Goal: Complete application form

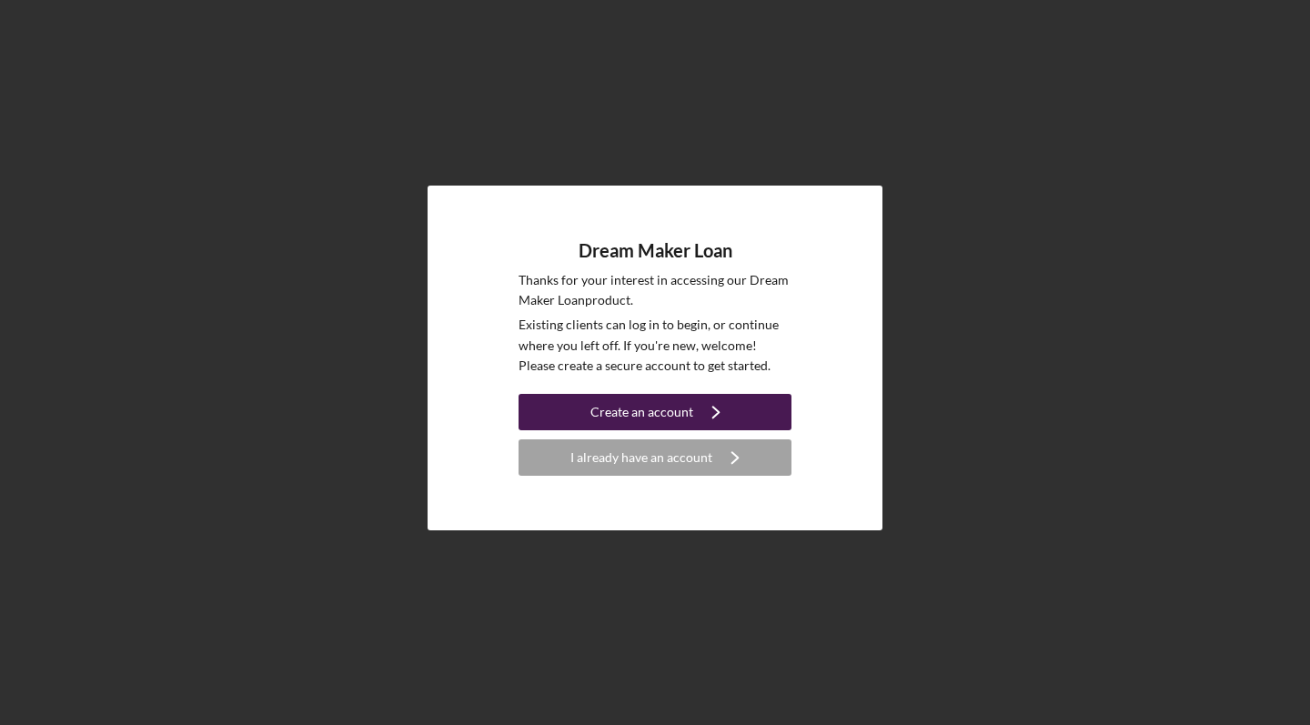
click at [663, 410] on div "Create an account" at bounding box center [642, 412] width 103 height 36
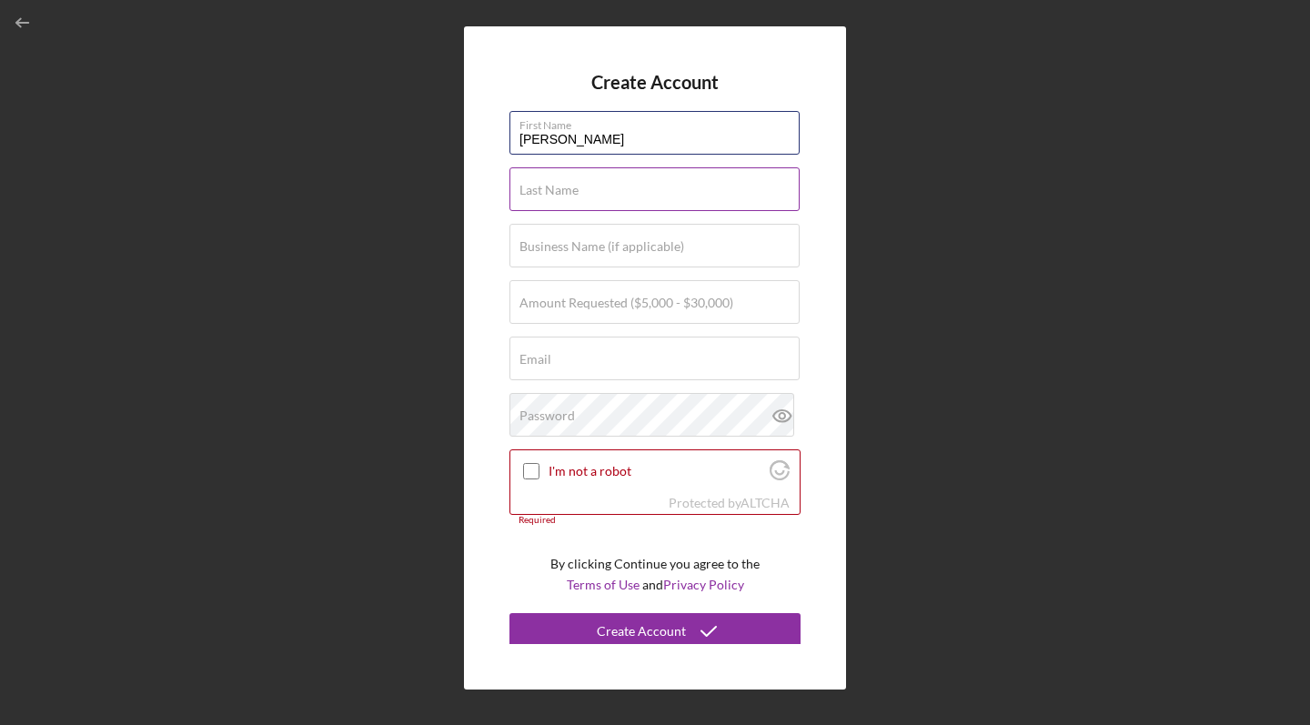
type input "[PERSON_NAME]"
click at [545, 186] on label "Last Name" at bounding box center [549, 190] width 59 height 15
click at [545, 186] on input "Last Name" at bounding box center [655, 189] width 290 height 44
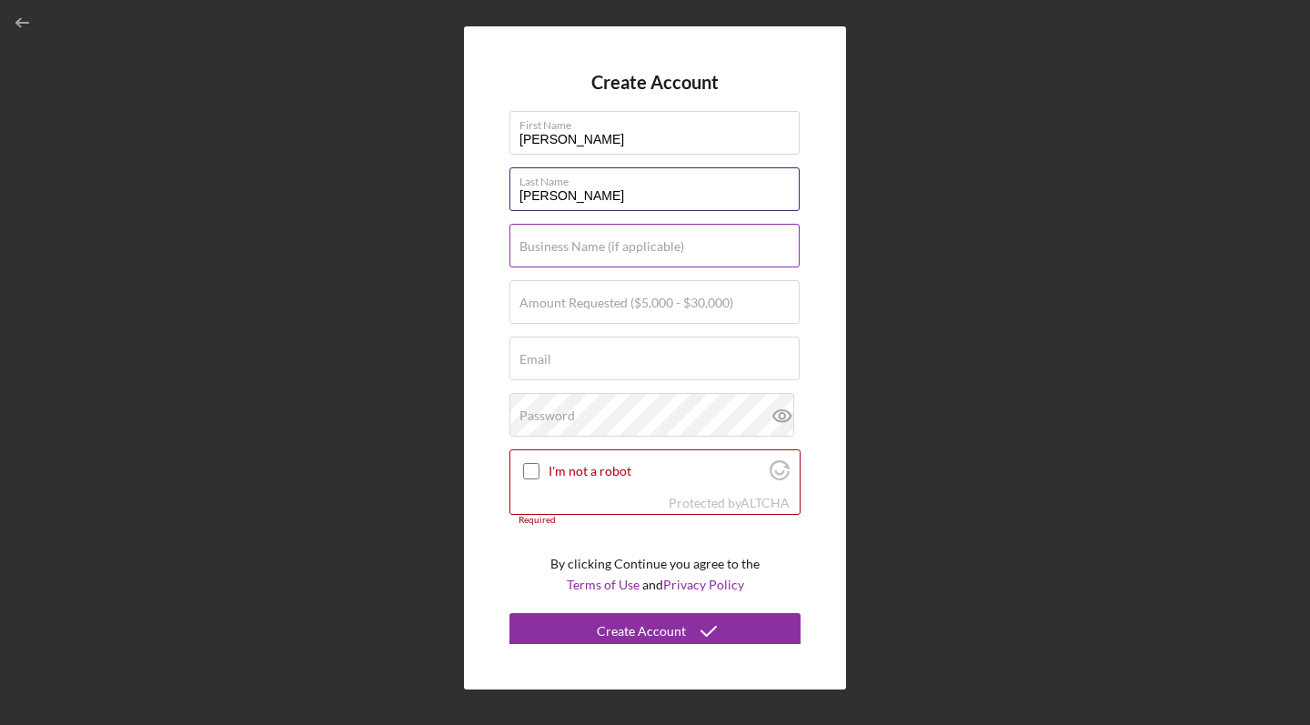
type input "[PERSON_NAME]"
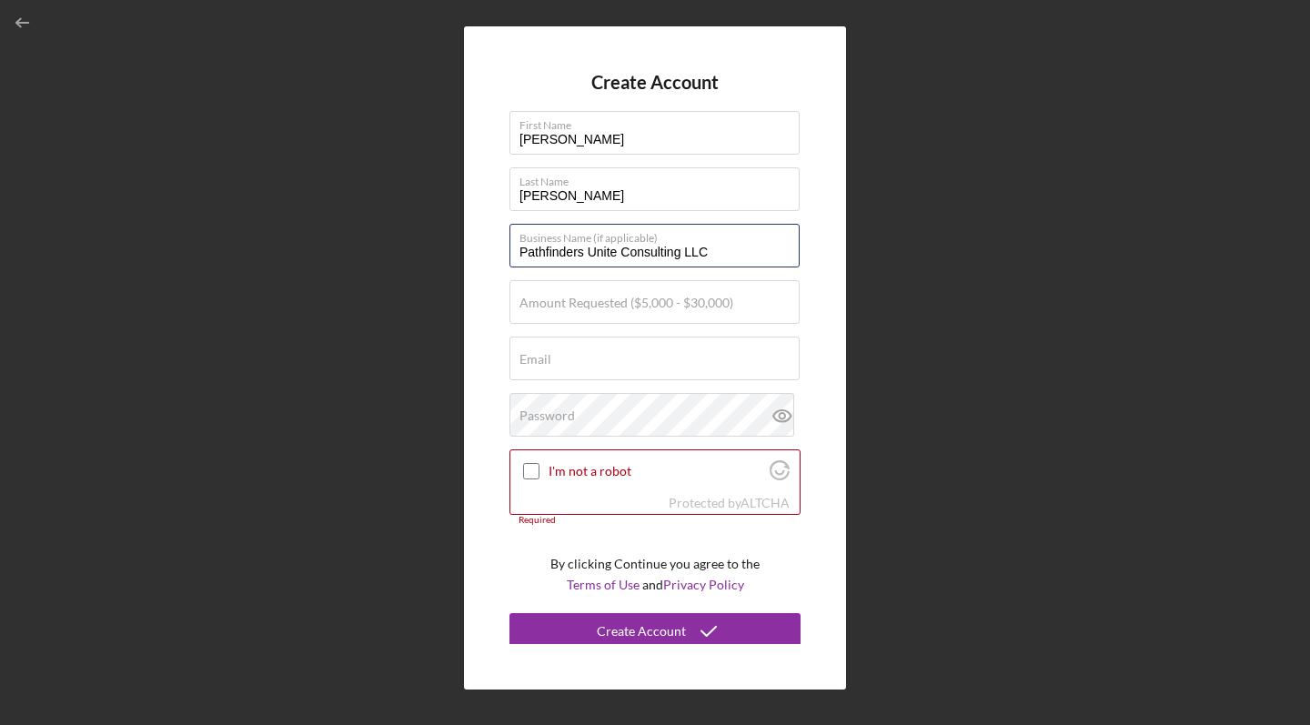
type input "Pathfinders Unite Consulting LLC"
click at [469, 317] on div "Create Account First Name [PERSON_NAME] Last Name [PERSON_NAME] Business Name (…" at bounding box center [655, 358] width 382 height 664
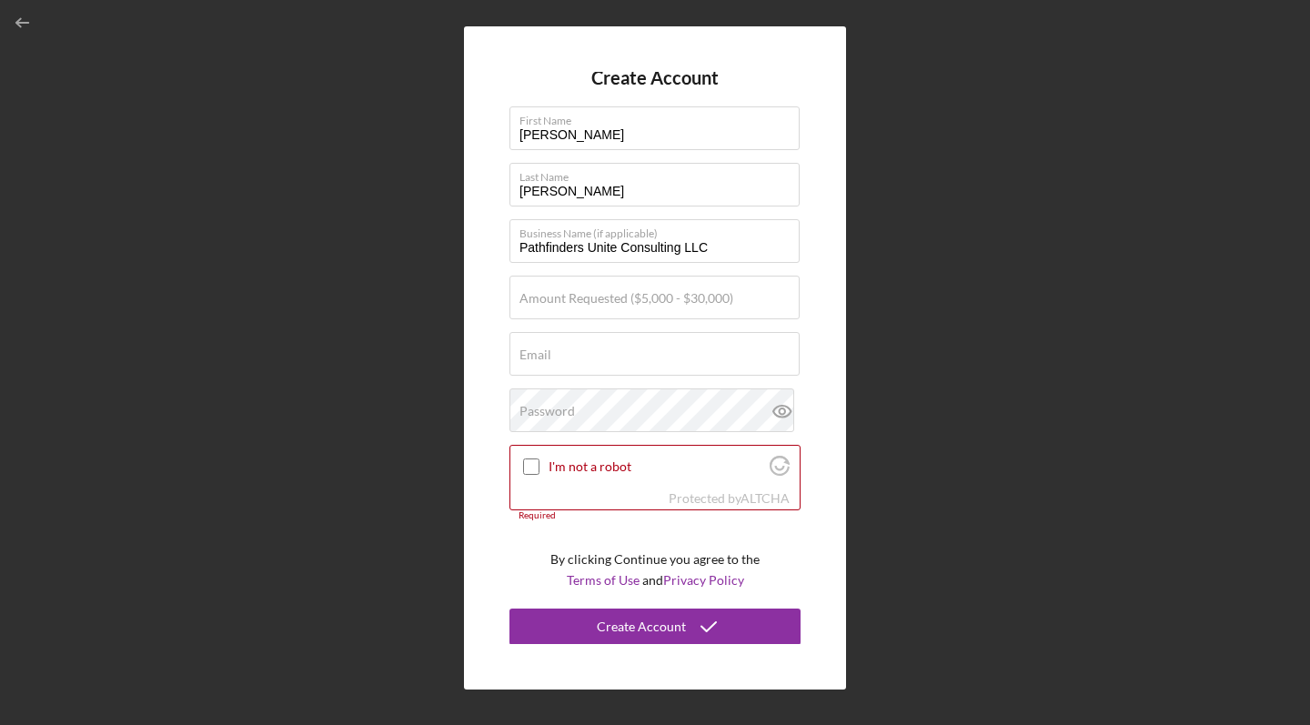
scroll to position [4, 0]
click at [767, 285] on div "Amount Requested ($5,000 - $30,000)" at bounding box center [655, 299] width 291 height 45
type input "$2"
type input "$30,000"
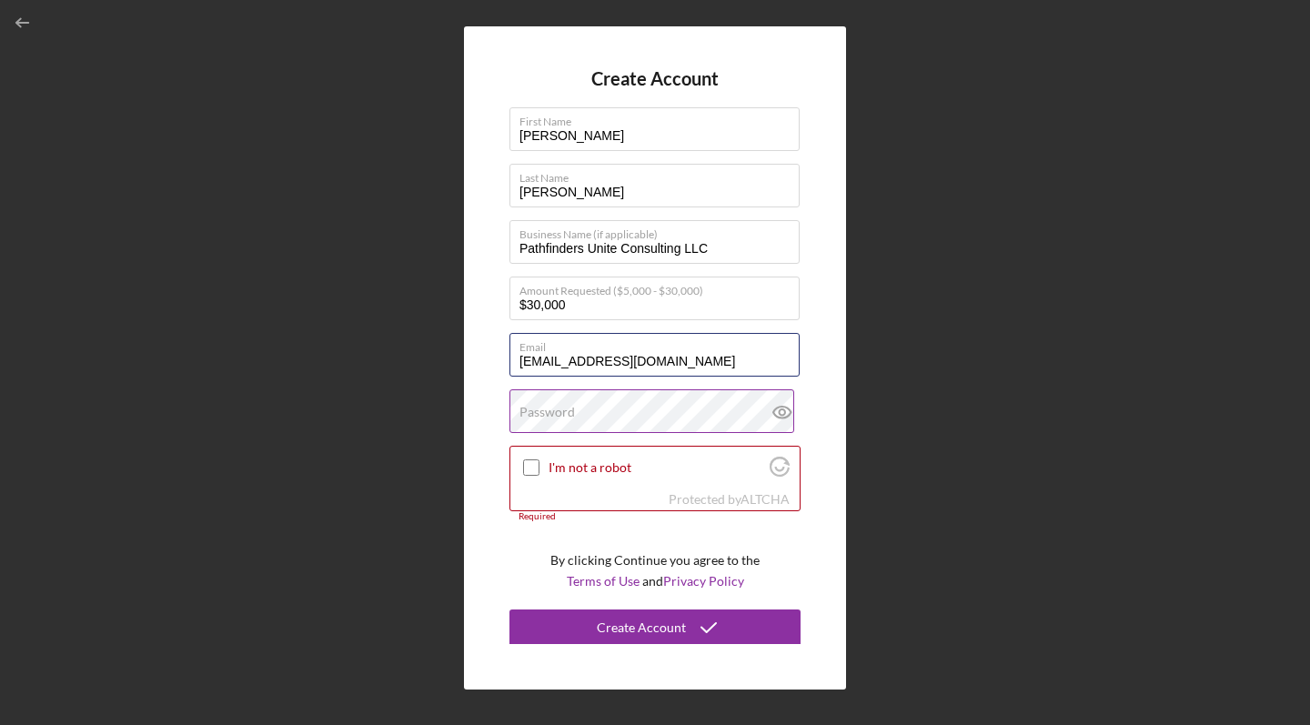
type input "[EMAIL_ADDRESS][DOMAIN_NAME]"
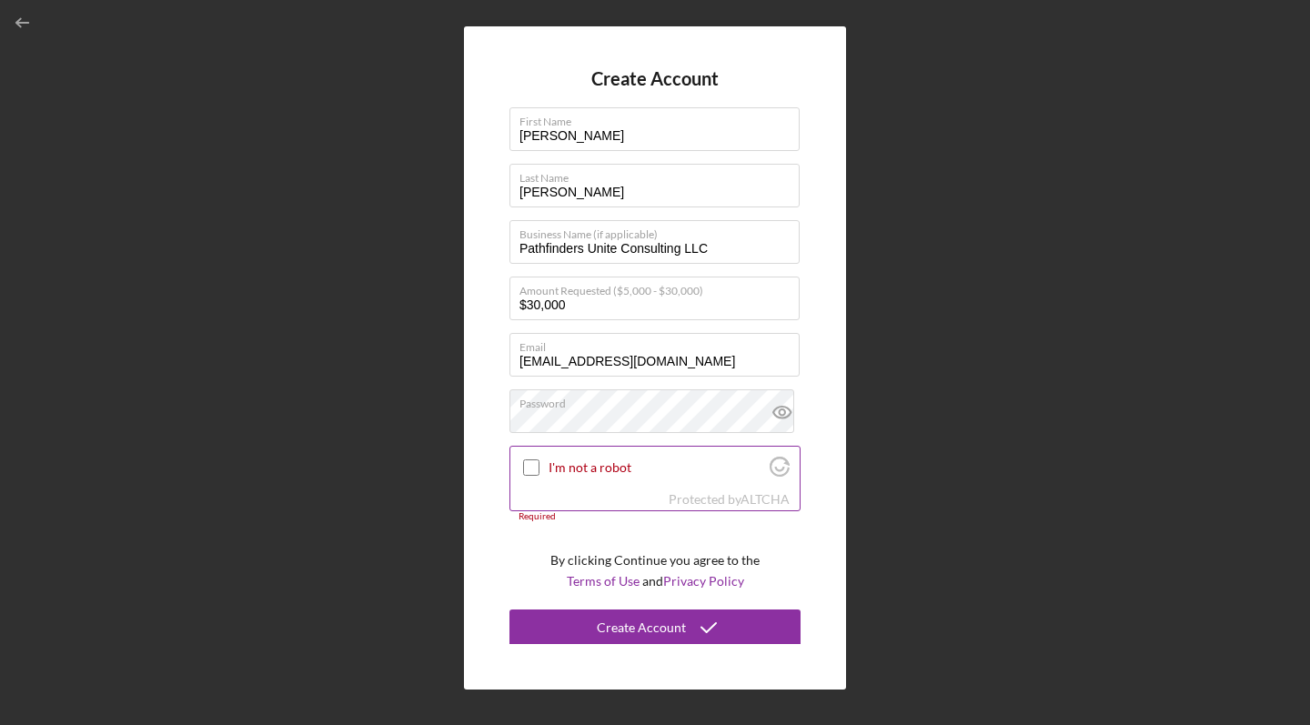
click at [535, 470] on input "I'm not a robot" at bounding box center [531, 468] width 16 height 16
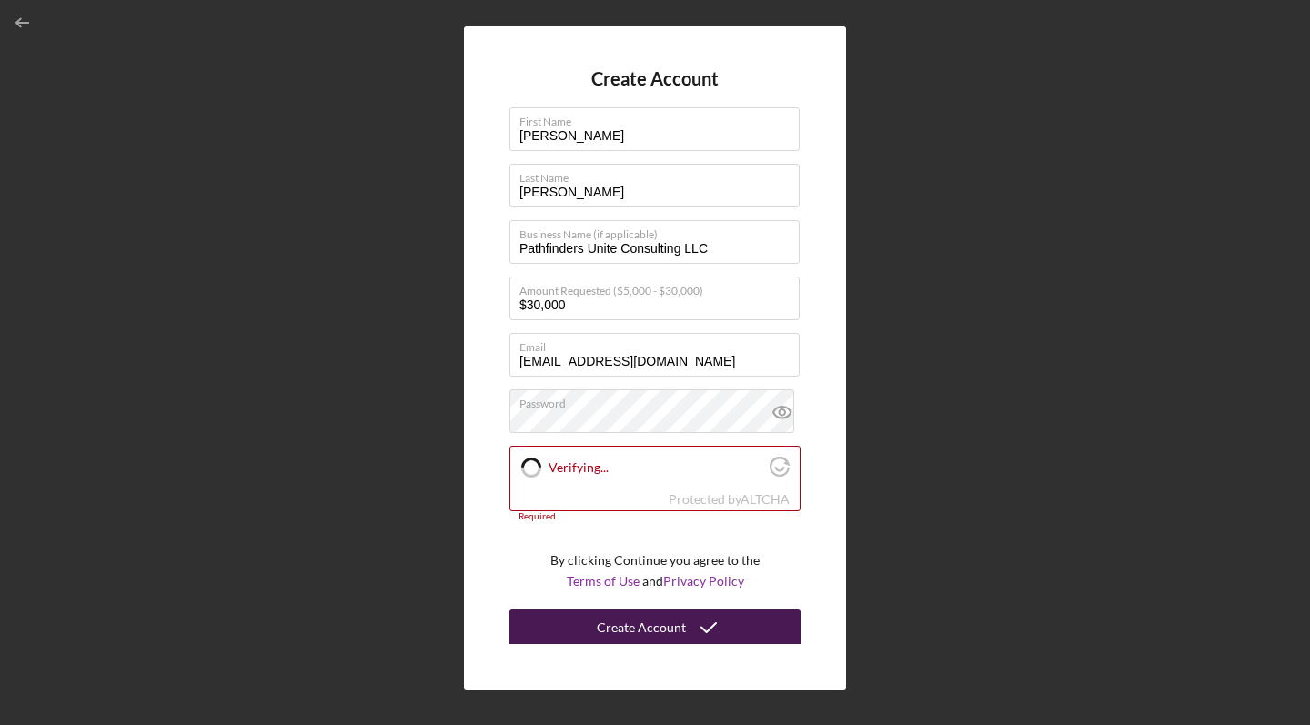
checkbox input "true"
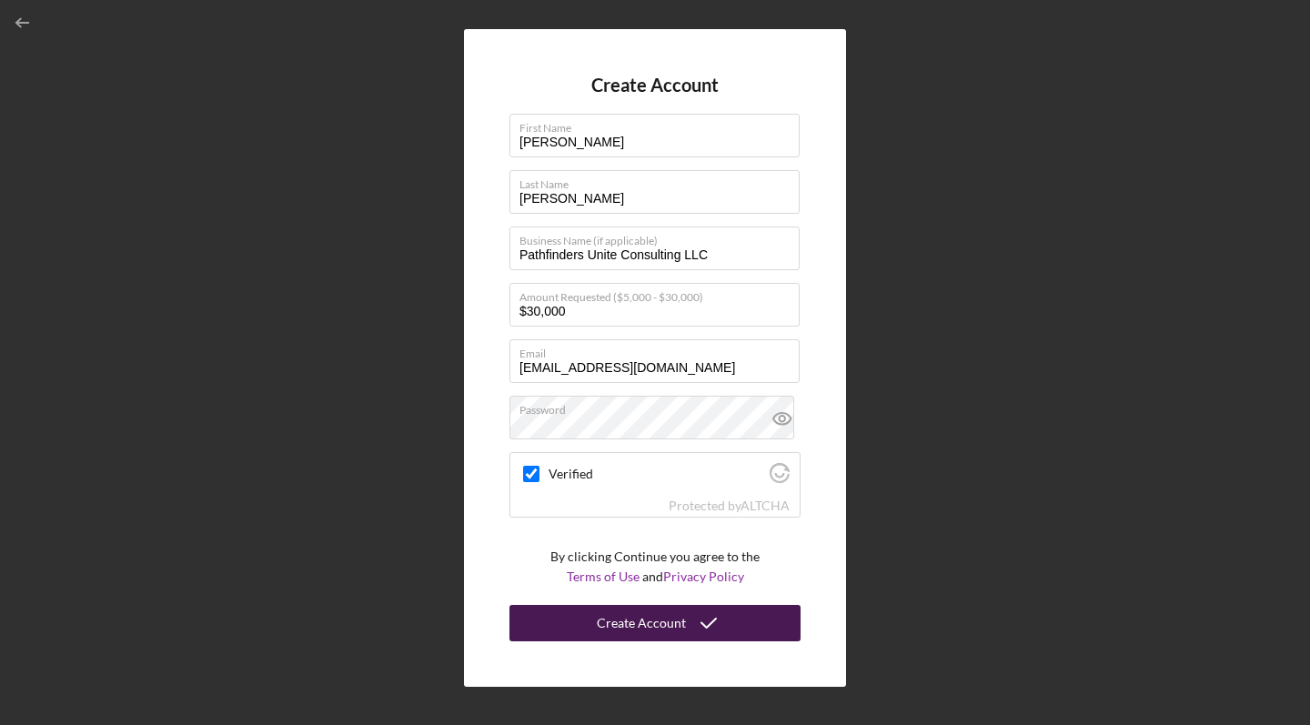
scroll to position [0, 0]
click at [610, 622] on div "Create Account" at bounding box center [641, 623] width 89 height 36
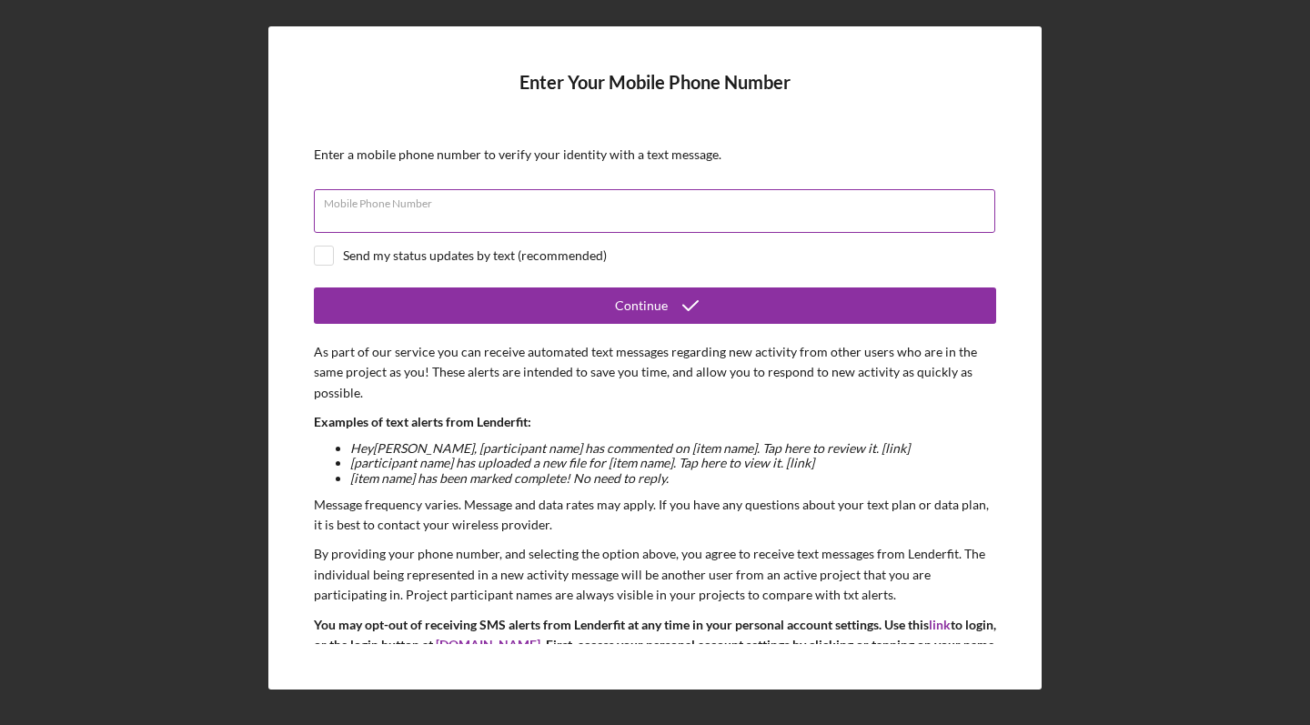
click at [415, 230] on input "Mobile Phone Number" at bounding box center [655, 211] width 682 height 44
type input "[PHONE_NUMBER]"
click at [283, 266] on div "Enter Your Mobile Phone Number Enter a mobile phone number to verify your ident…" at bounding box center [654, 358] width 773 height 664
click at [324, 260] on input "checkbox" at bounding box center [324, 256] width 18 height 18
checkbox input "true"
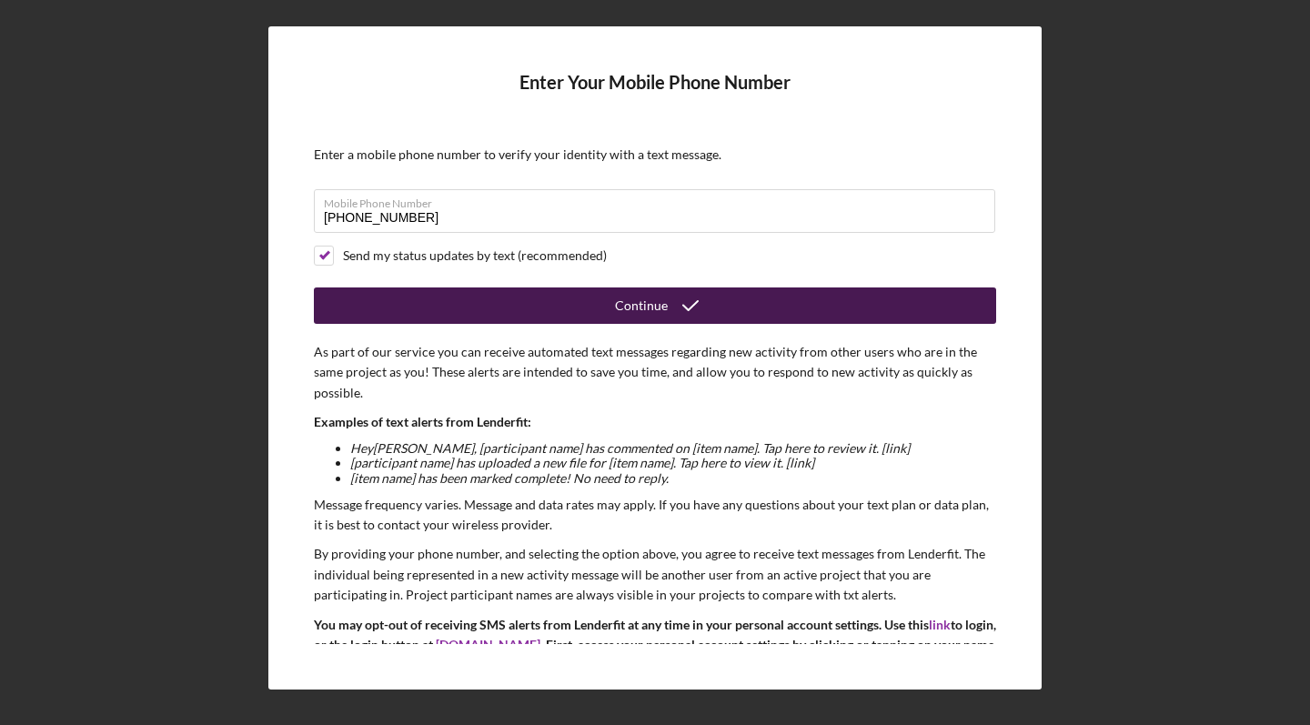
click at [408, 300] on button "Continue" at bounding box center [655, 306] width 682 height 36
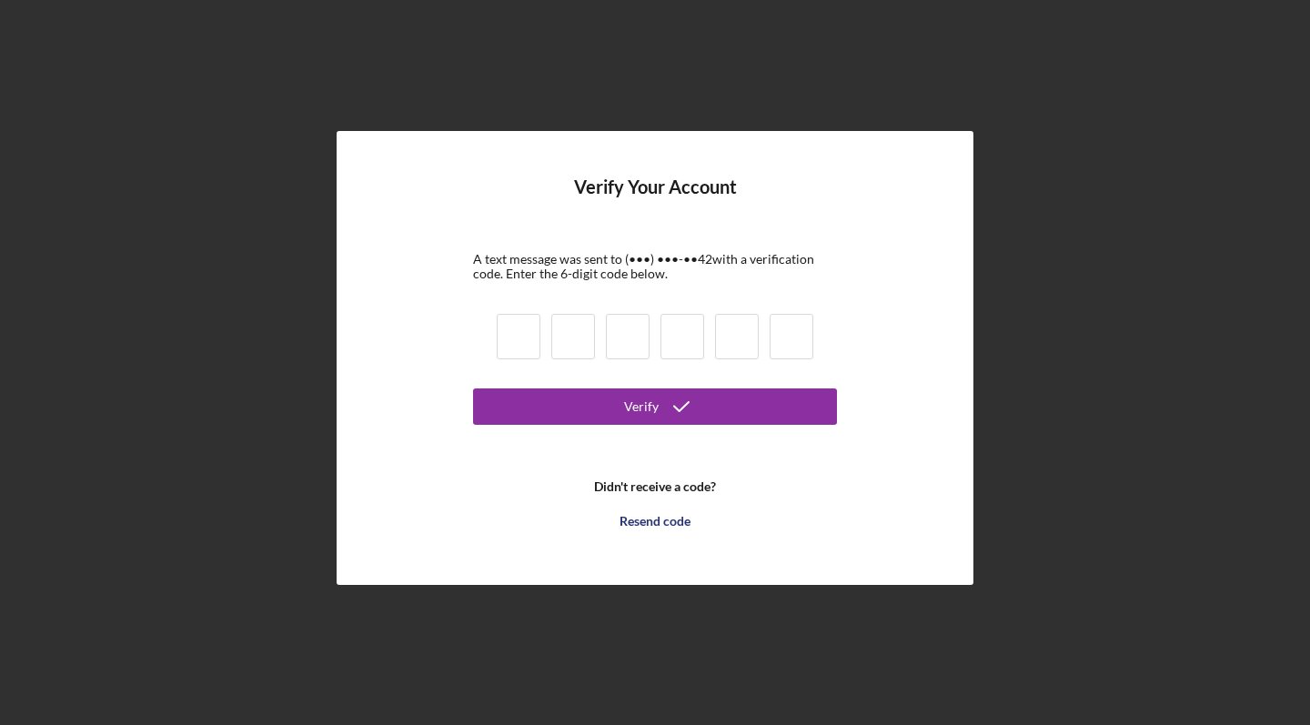
click at [518, 349] on input at bounding box center [519, 336] width 44 height 45
type input "4"
type input "3"
type input "5"
type input "4"
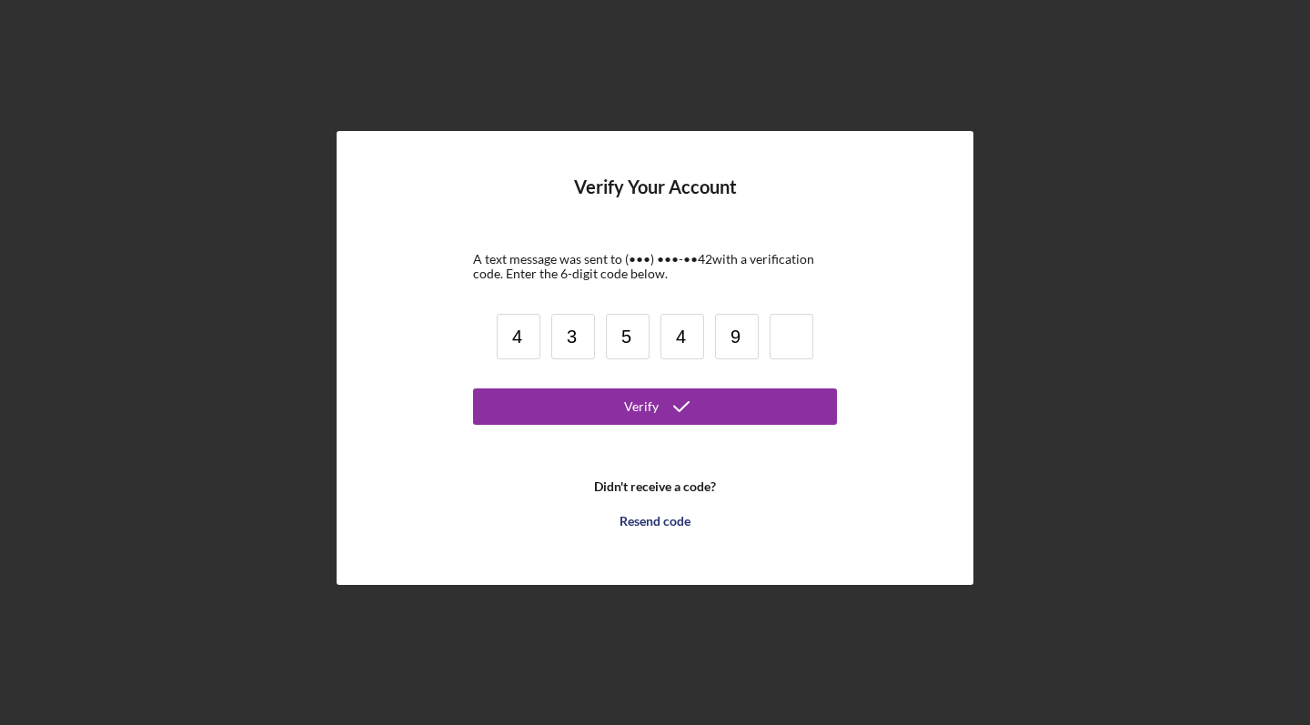
type input "9"
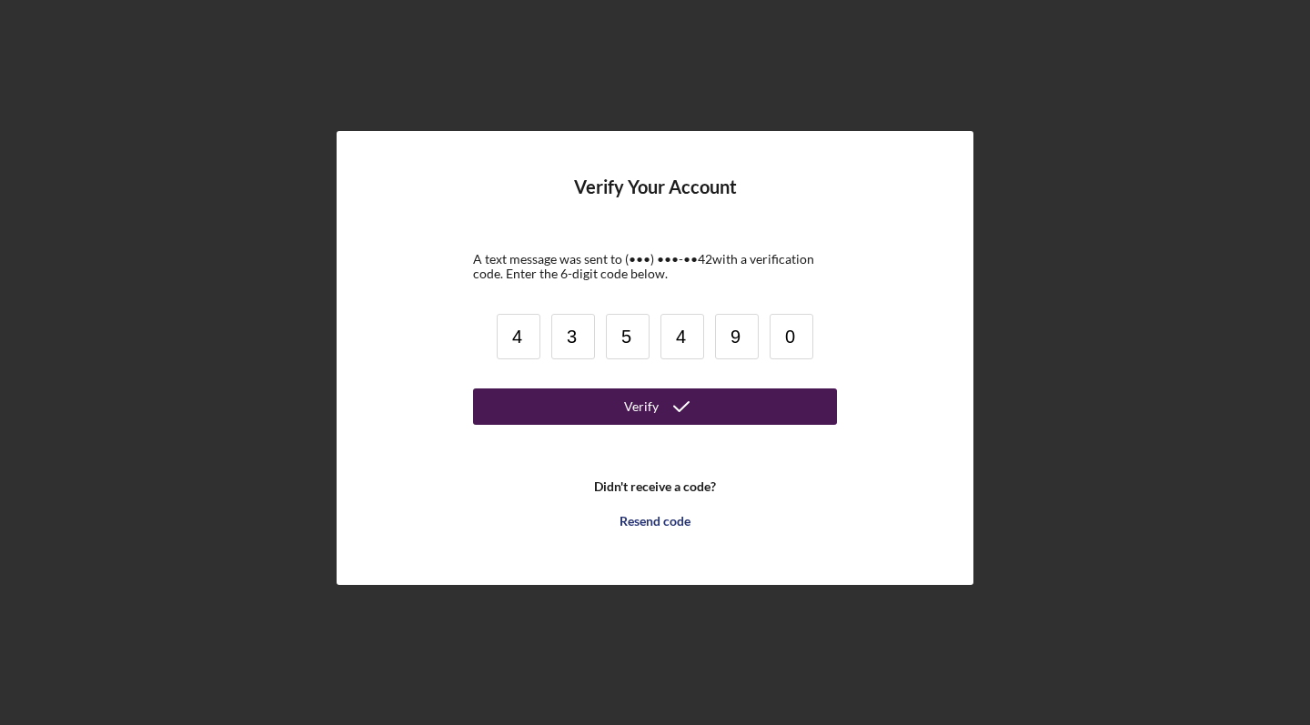
type input "0"
click at [687, 414] on icon "submit" at bounding box center [681, 406] width 45 height 45
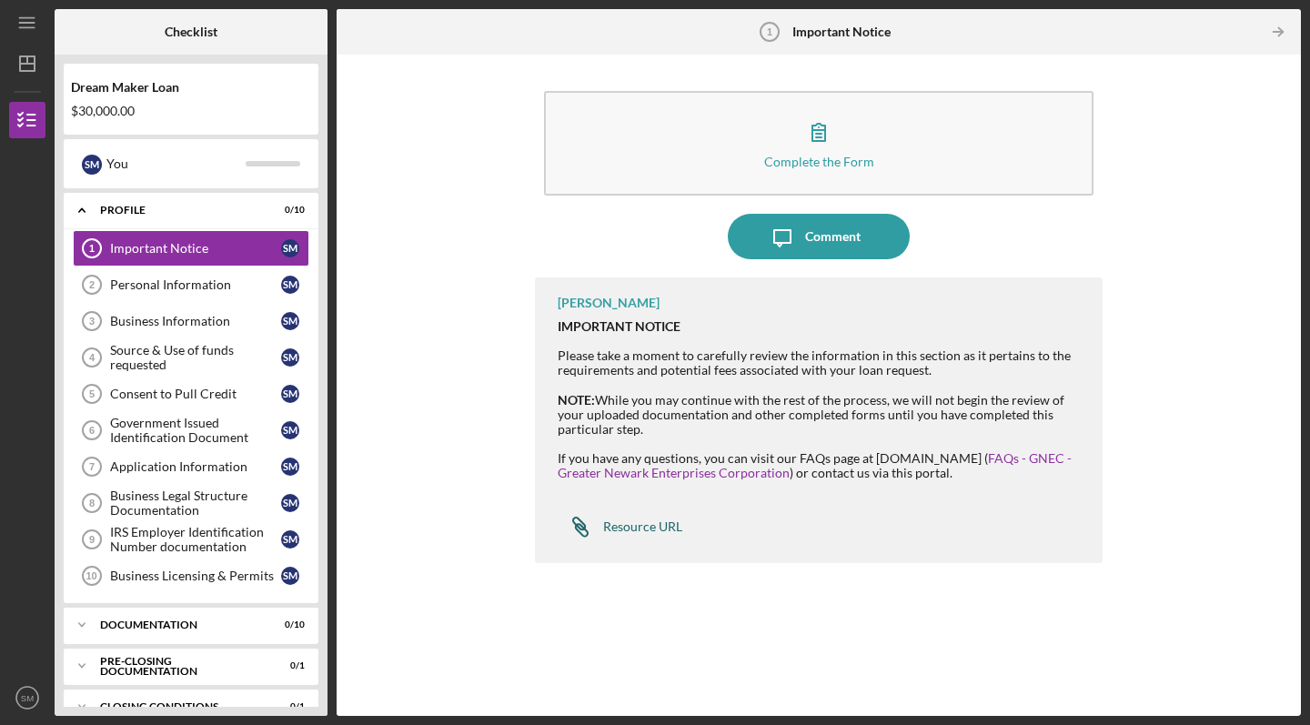
click at [635, 529] on div "Resource URL" at bounding box center [642, 527] width 79 height 15
